Goal: Task Accomplishment & Management: Manage account settings

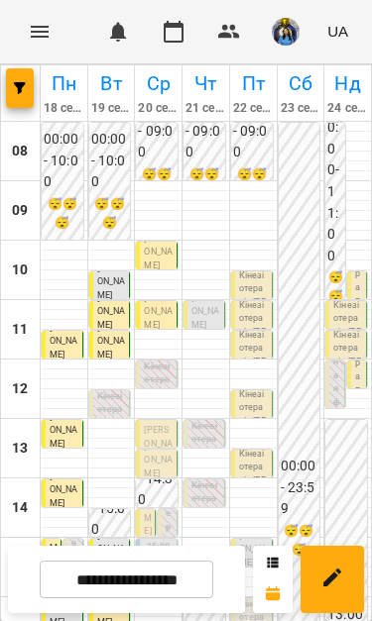
click at [168, 426] on span "Празднічний [PERSON_NAME]" at bounding box center [158, 429] width 28 height 63
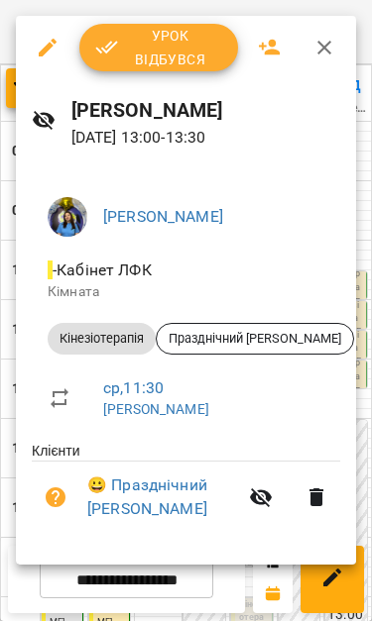
click at [175, 47] on span "Урок відбувся" at bounding box center [158, 48] width 127 height 48
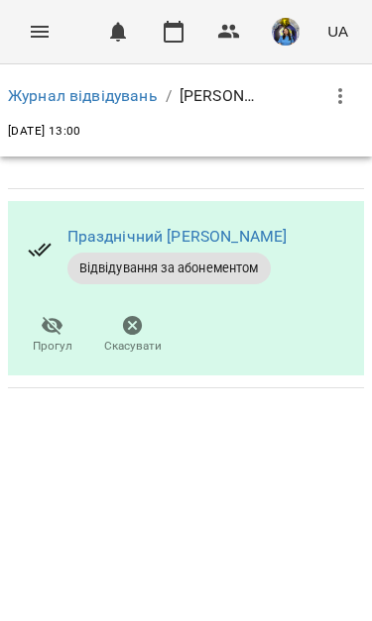
click at [34, 18] on button "Menu" at bounding box center [40, 32] width 48 height 48
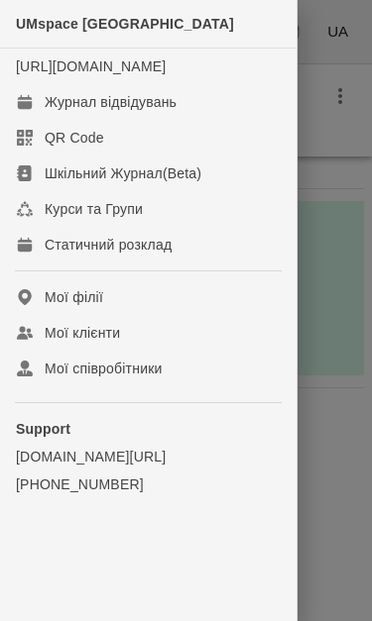
click at [184, 120] on link "Журнал відвідувань" at bounding box center [148, 102] width 296 height 36
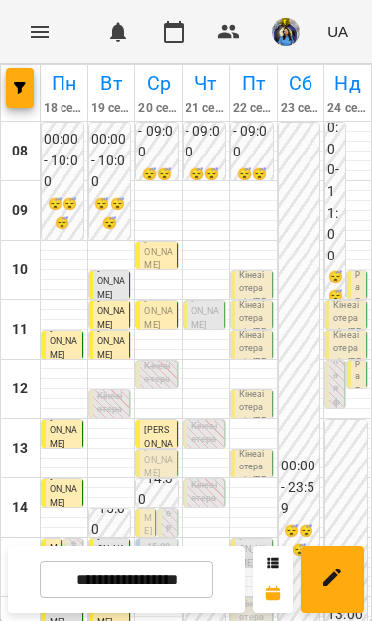
scroll to position [171, 0]
click at [160, 442] on span "[PERSON_NAME]" at bounding box center [158, 460] width 28 height 37
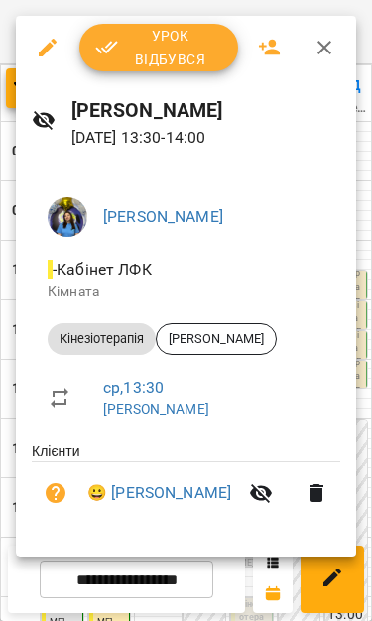
click at [164, 48] on span "Урок відбувся" at bounding box center [158, 48] width 127 height 48
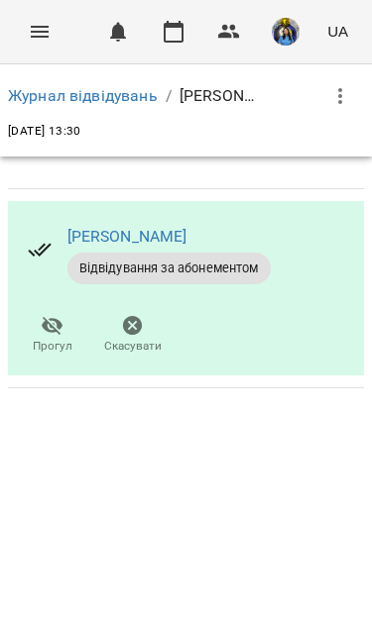
click at [30, 46] on button "Menu" at bounding box center [40, 32] width 48 height 48
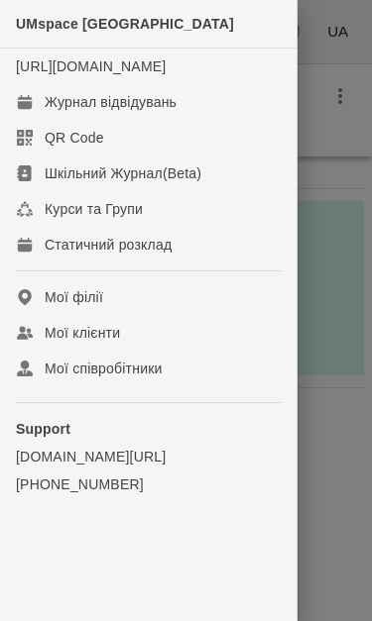
click at [198, 116] on link "Журнал відвідувань" at bounding box center [148, 102] width 296 height 36
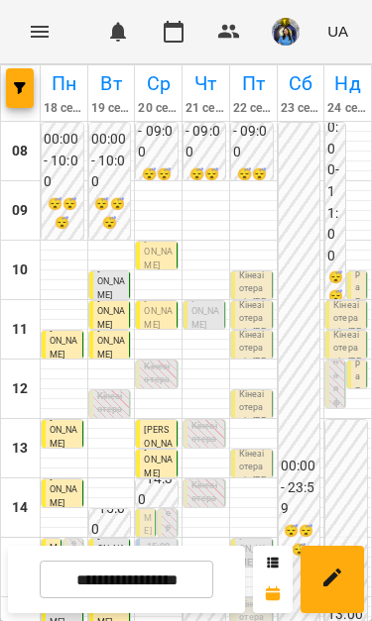
scroll to position [81, 0]
